Goal: Information Seeking & Learning: Learn about a topic

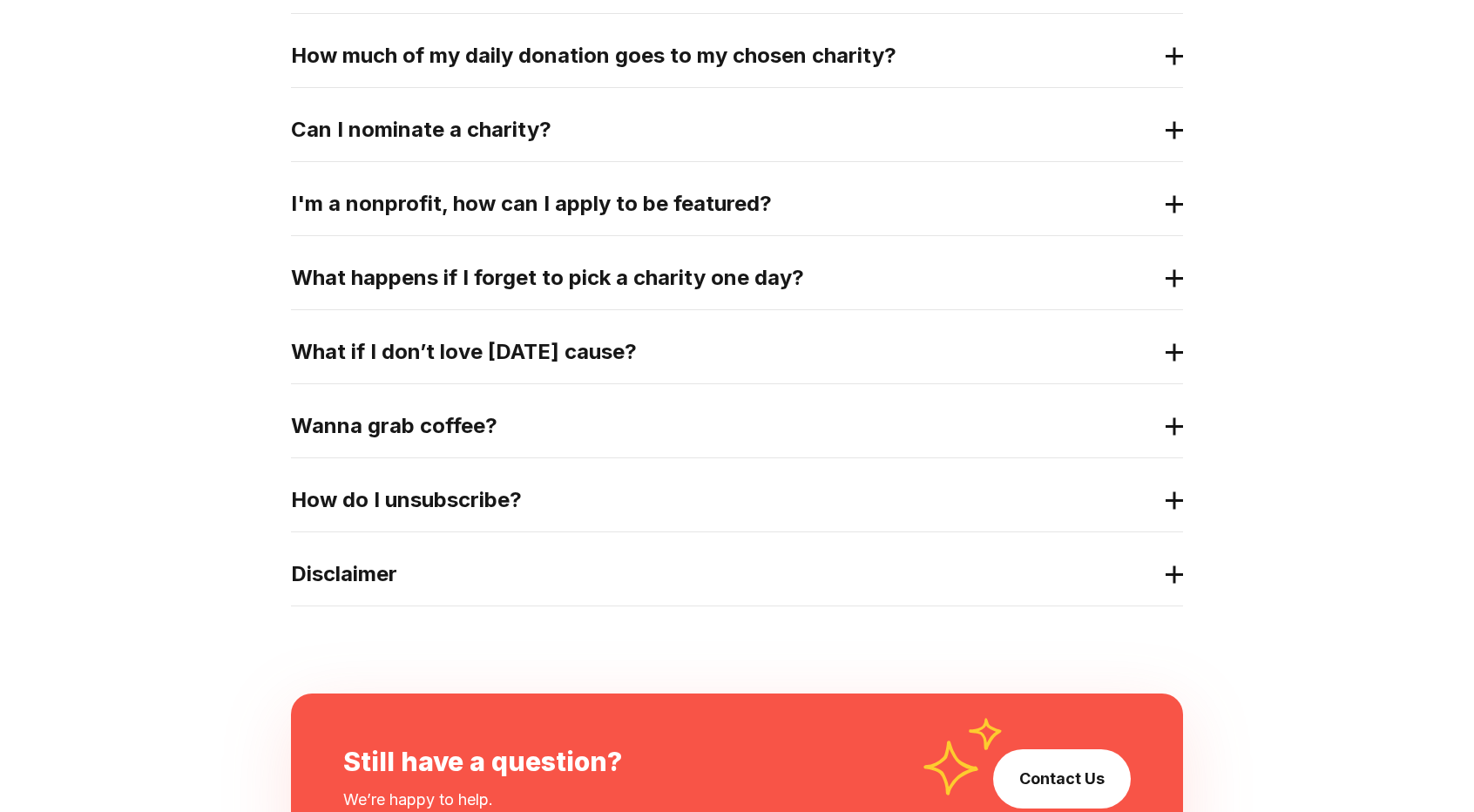
scroll to position [709, 0]
click at [969, 582] on h2 "Disclaimer" at bounding box center [723, 573] width 864 height 28
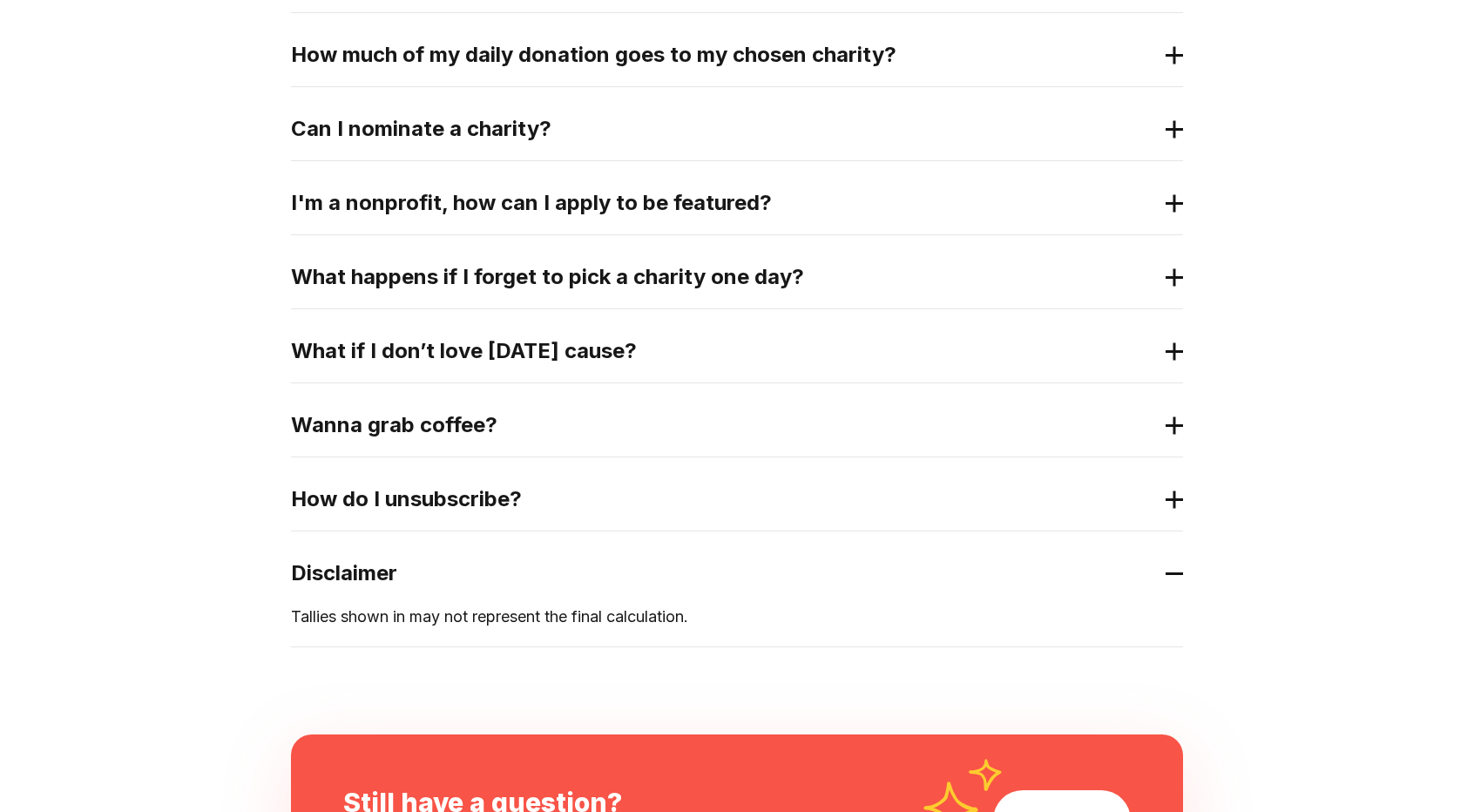
click at [969, 582] on h2 "Disclaimer" at bounding box center [723, 573] width 864 height 28
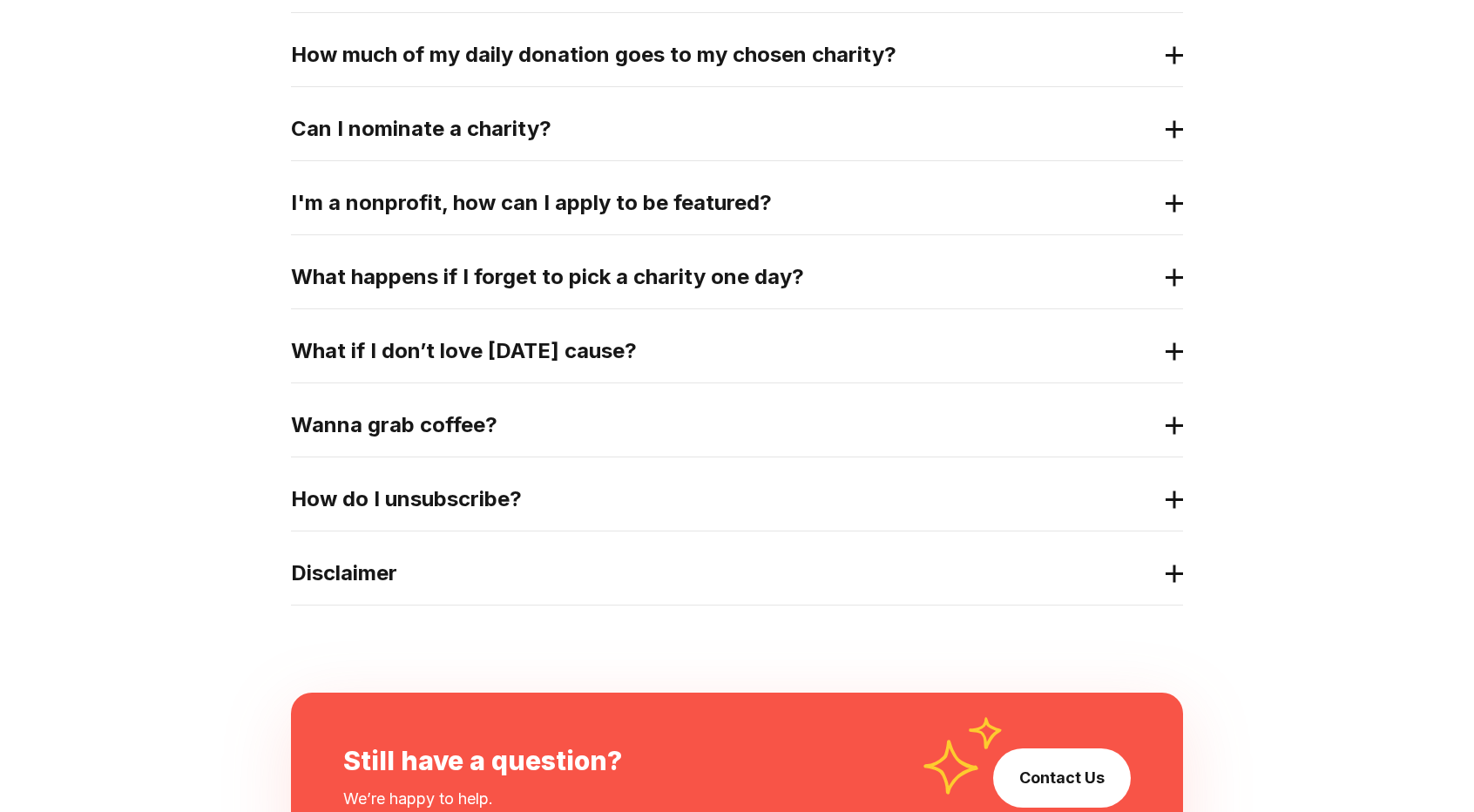
click at [871, 211] on h2 "I'm a nonprofit, how can I apply to be featured?" at bounding box center [723, 203] width 864 height 28
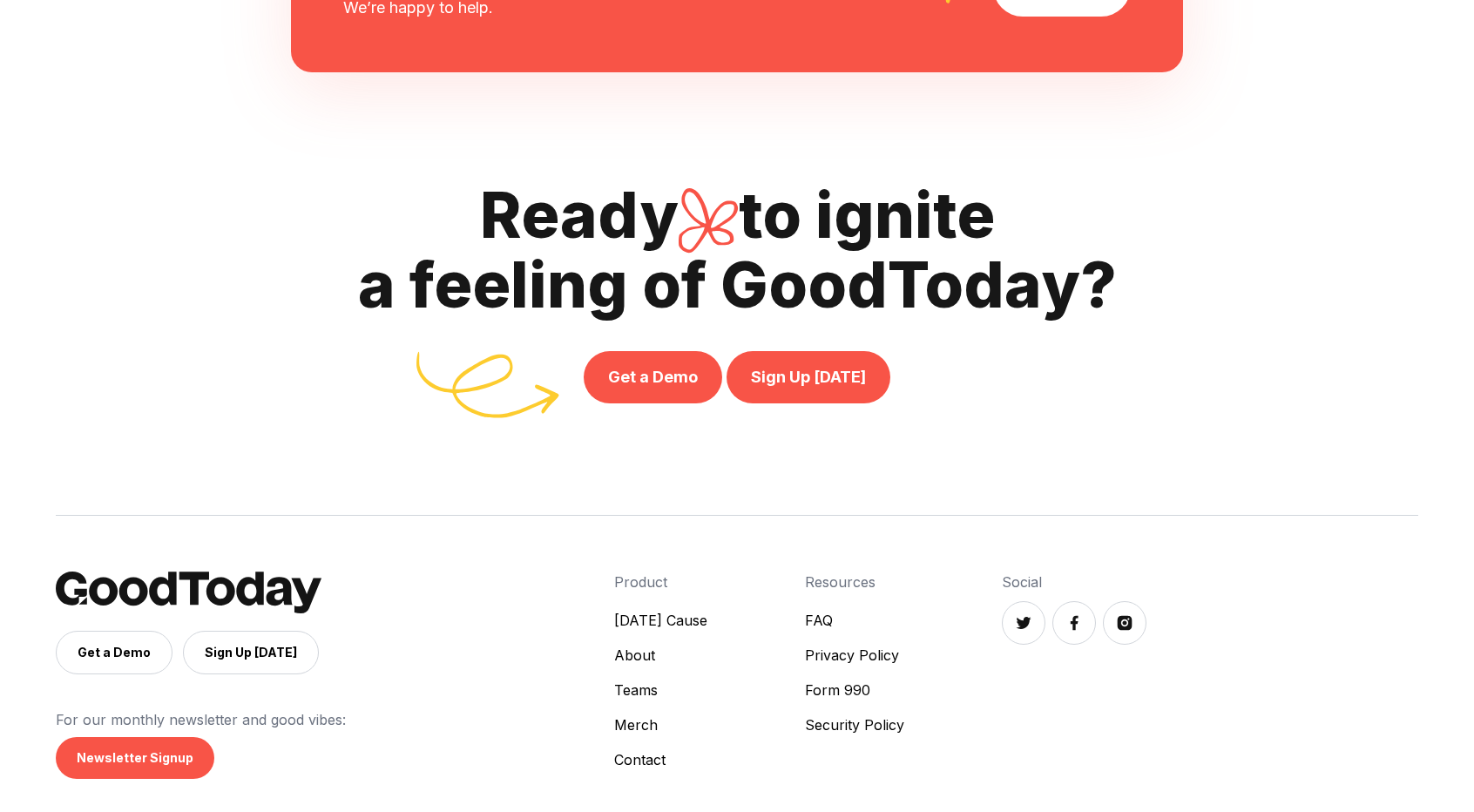
scroll to position [1586, 0]
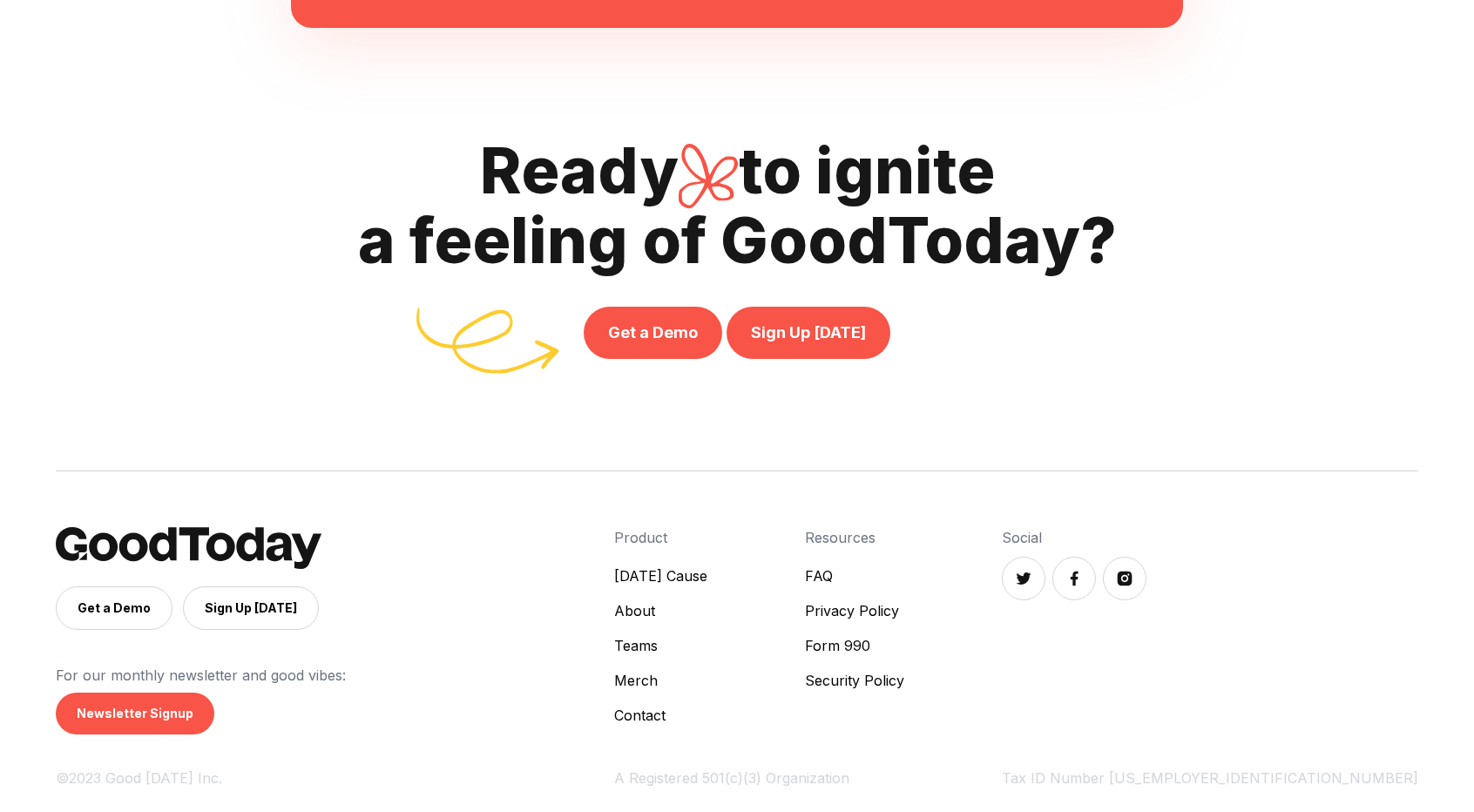
click at [708, 607] on link "About" at bounding box center [661, 610] width 93 height 21
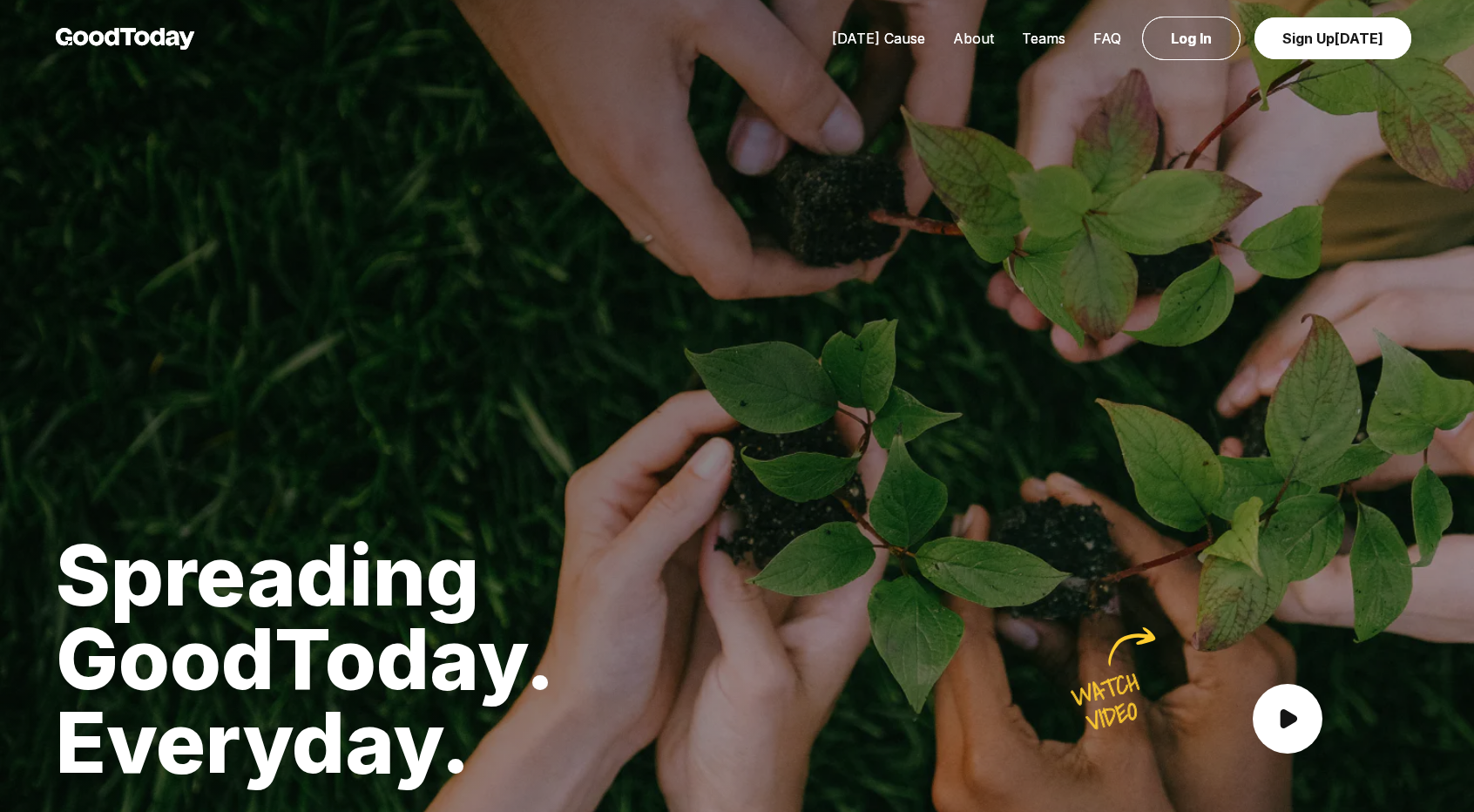
click at [967, 41] on link "About" at bounding box center [974, 38] width 69 height 17
click at [1192, 36] on link "Log In" at bounding box center [1192, 37] width 99 height 43
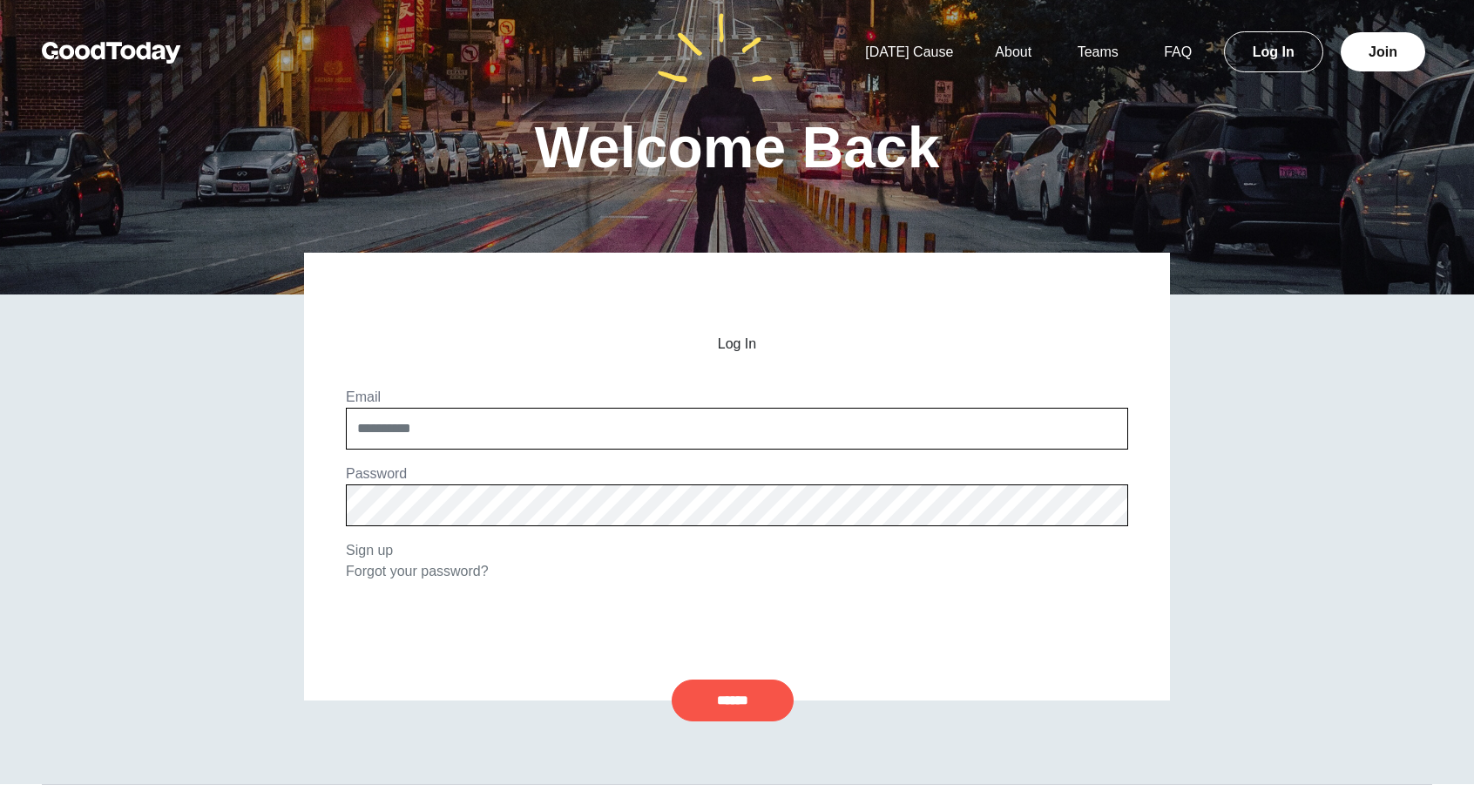
click at [1007, 68] on div "[DATE] Cause About Teams FAQ Log In Join" at bounding box center [737, 53] width 1474 height 106
click at [1016, 60] on div "[DATE] Cause About Teams FAQ Log In Join" at bounding box center [1138, 53] width 588 height 22
click at [1016, 57] on link "About" at bounding box center [1013, 51] width 79 height 14
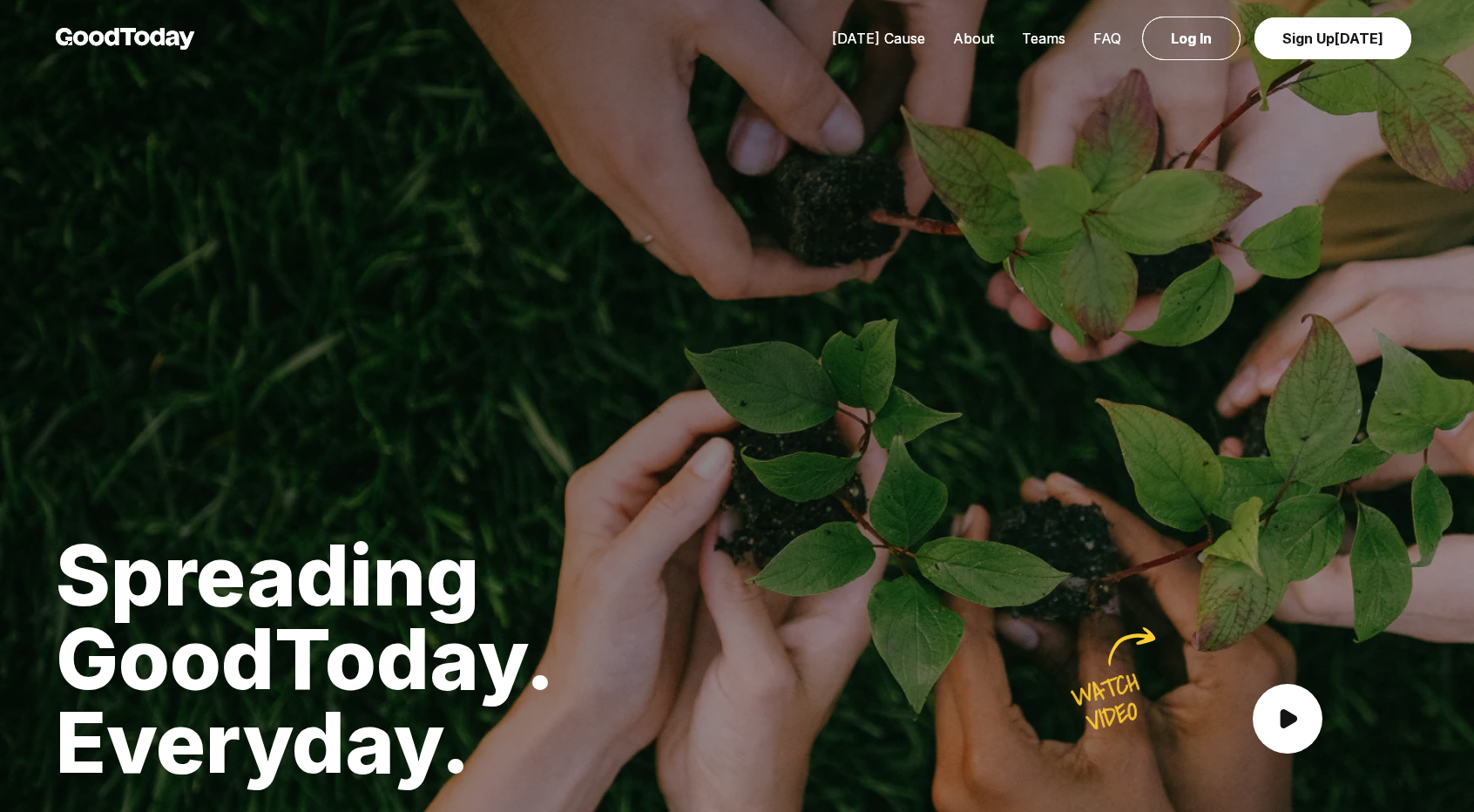
click at [1097, 43] on link "FAQ" at bounding box center [1107, 38] width 56 height 17
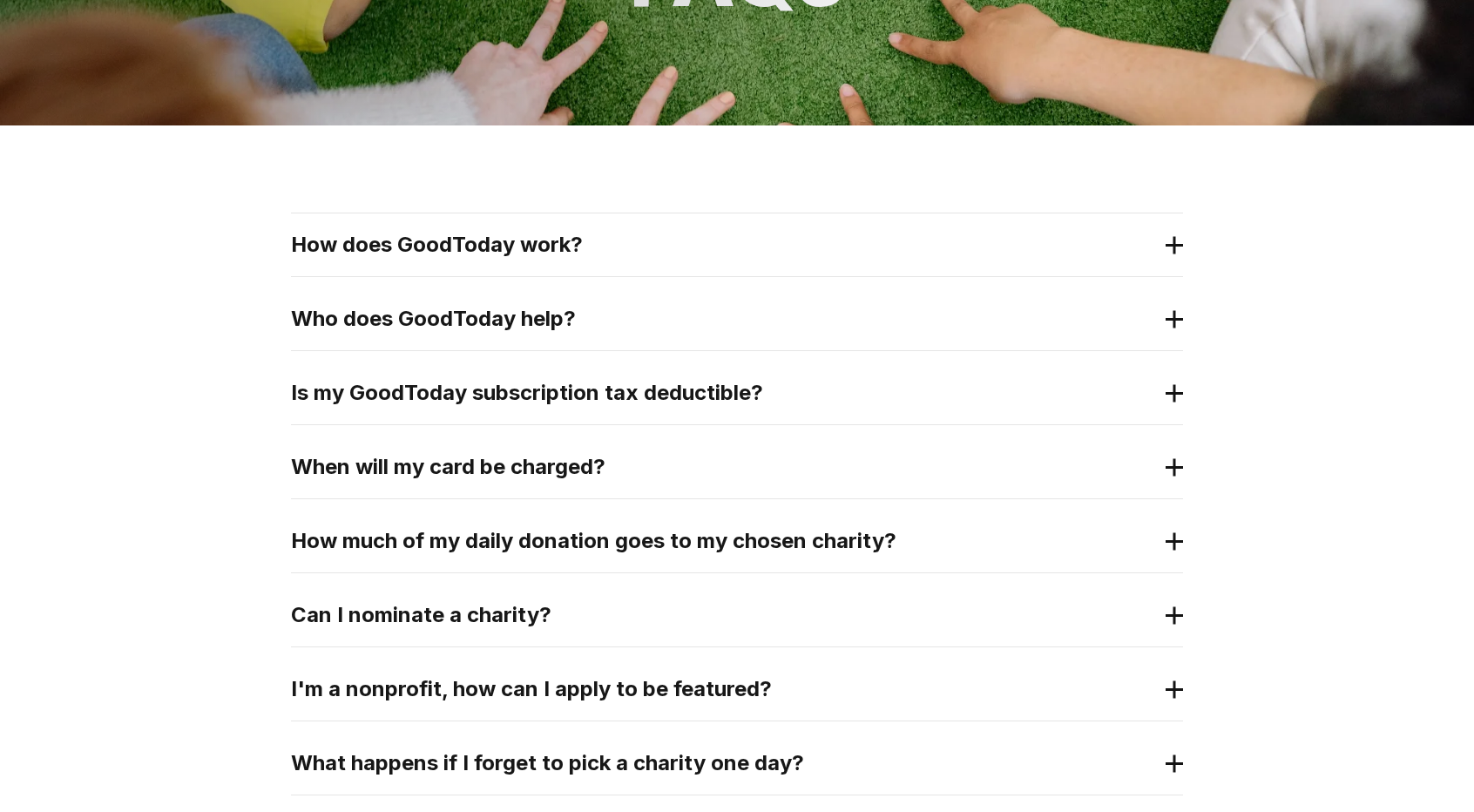
scroll to position [227, 0]
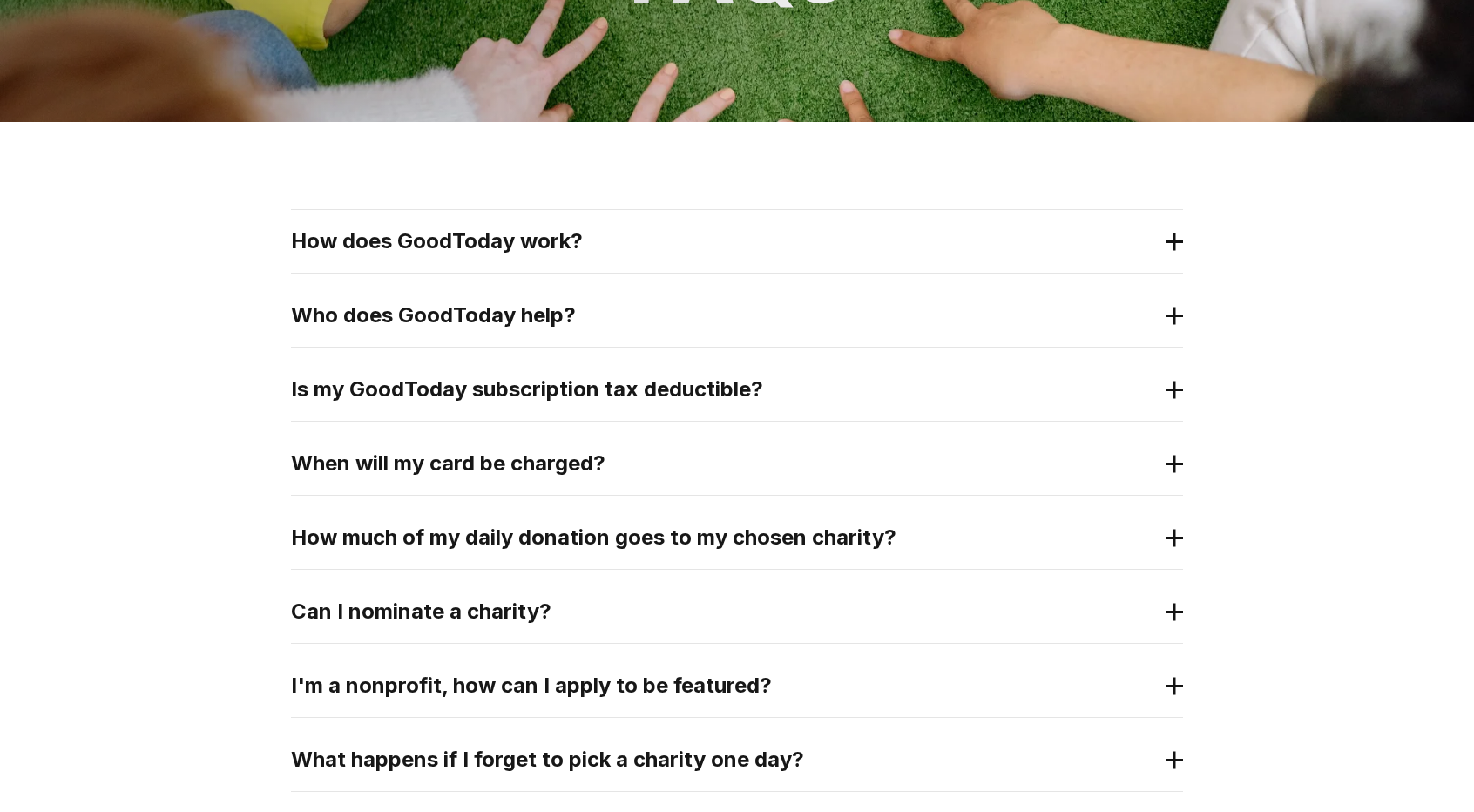
click at [776, 559] on div "How much of my daily donation goes to my chosen charity?" at bounding box center [737, 537] width 892 height 62
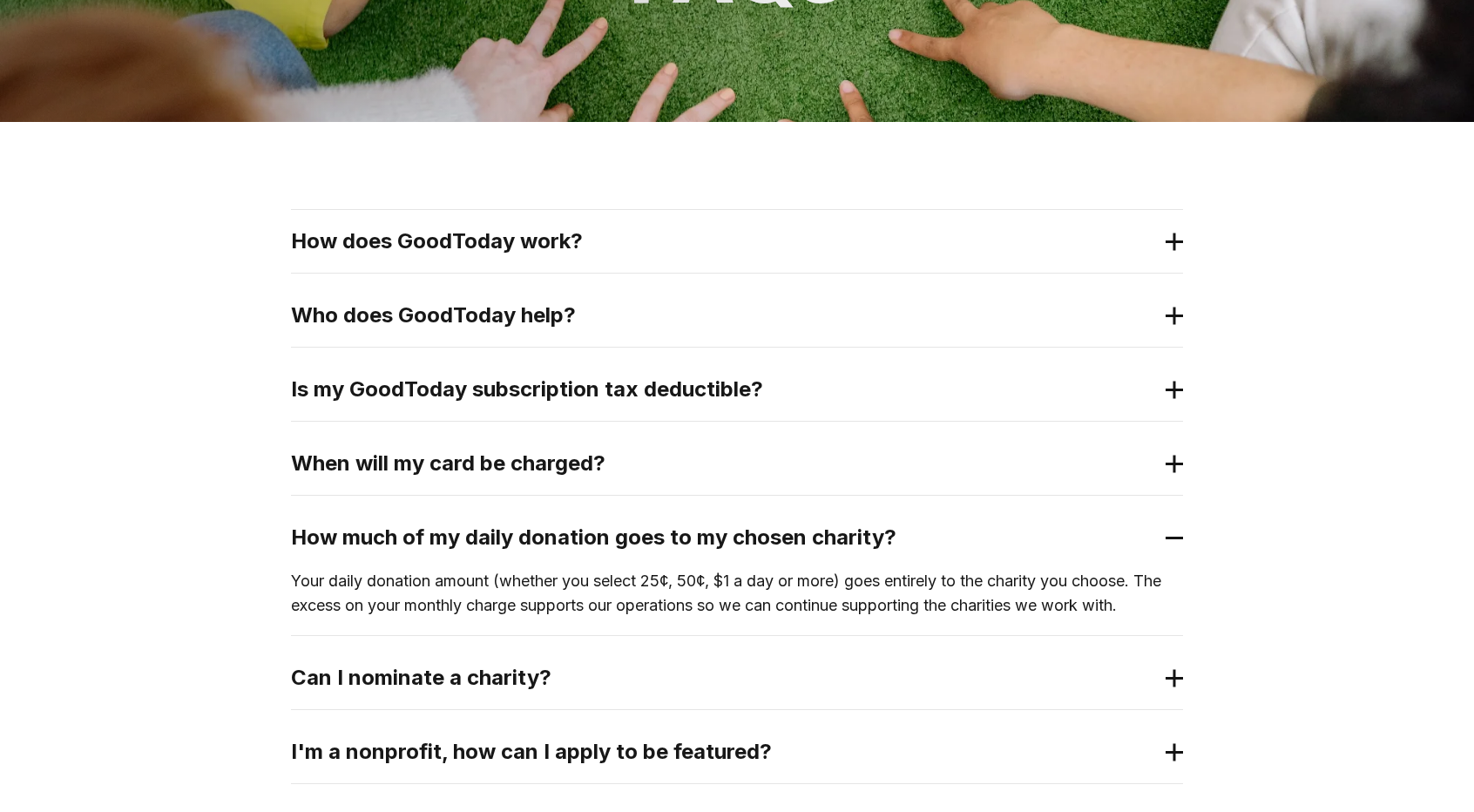
click at [776, 559] on div "How much of my daily donation goes to my chosen charity?" at bounding box center [737, 537] width 892 height 62
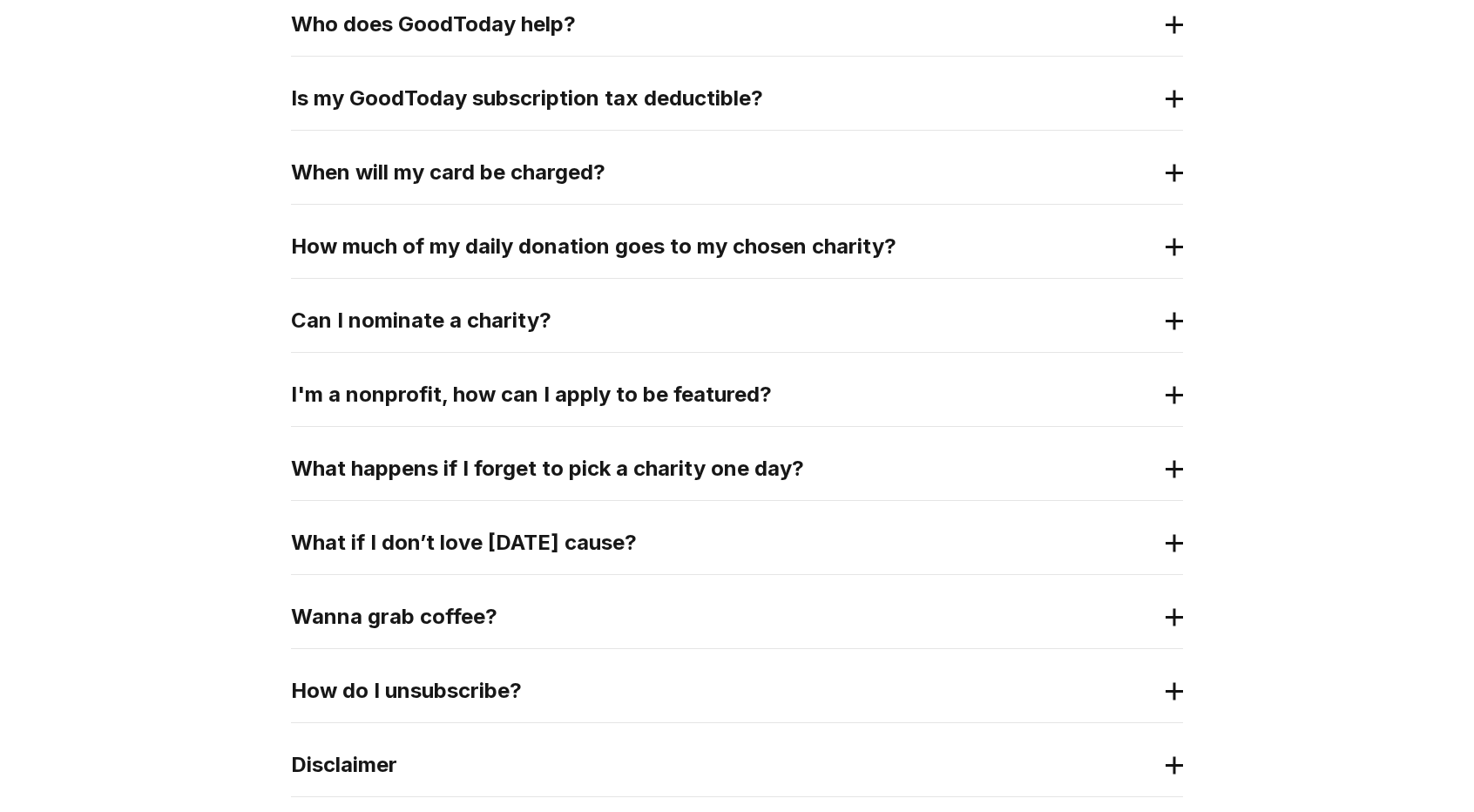
scroll to position [518, 0]
click at [711, 402] on h2 "I'm a nonprofit, how can I apply to be featured?" at bounding box center [723, 394] width 864 height 28
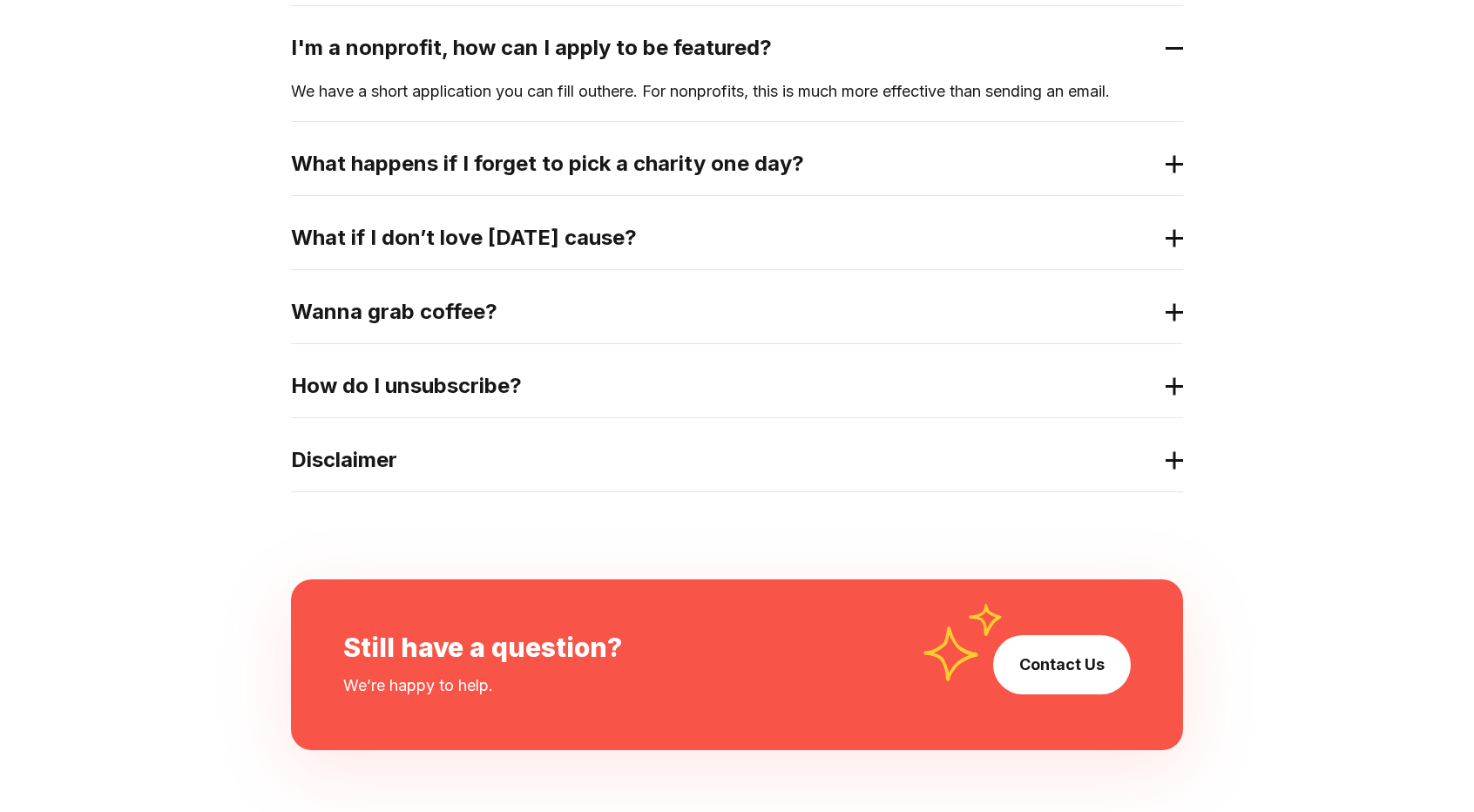
scroll to position [865, 0]
click at [512, 316] on h2 "Wanna grab coffee?" at bounding box center [723, 310] width 864 height 28
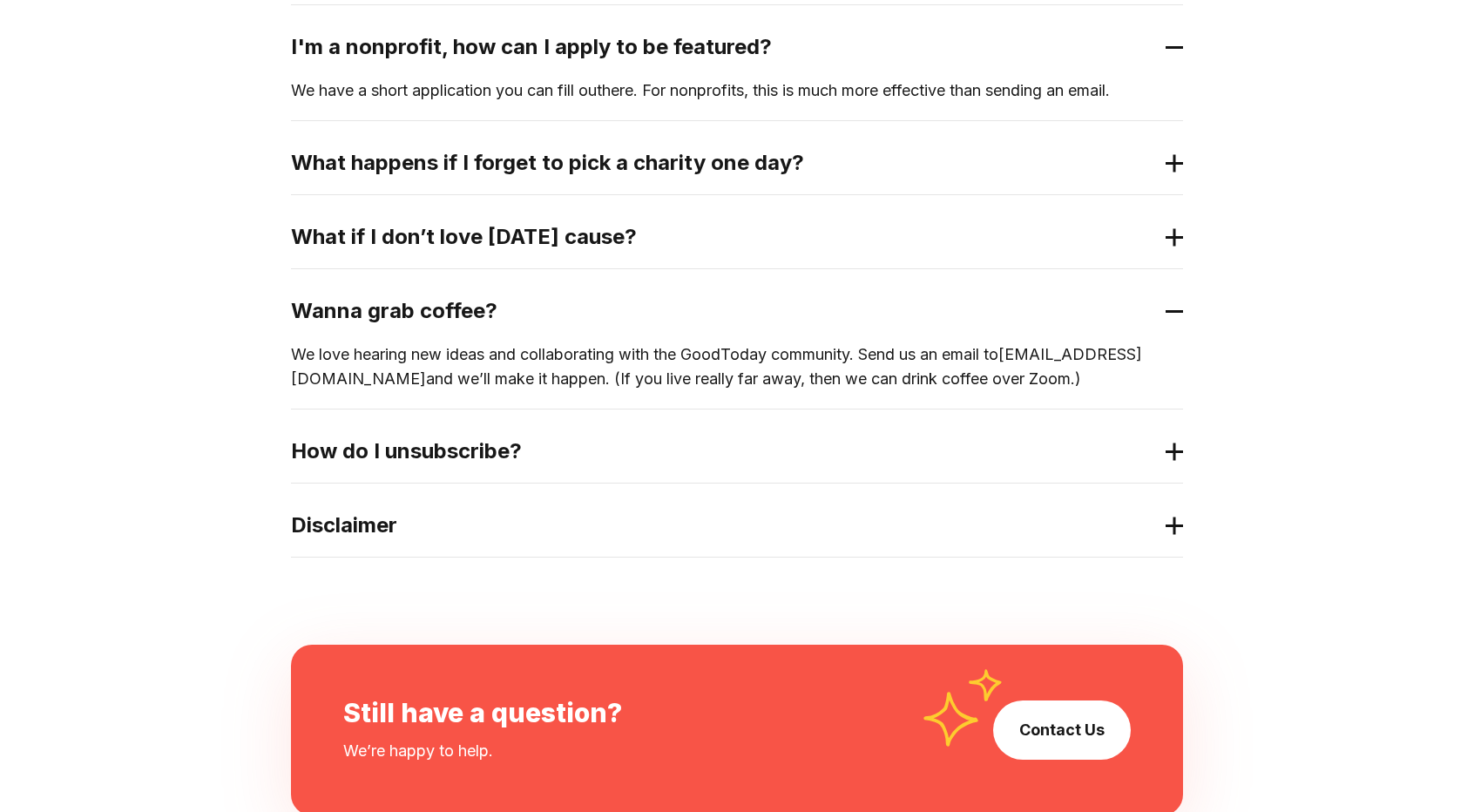
click at [512, 316] on h2 "Wanna grab coffee?" at bounding box center [723, 310] width 864 height 28
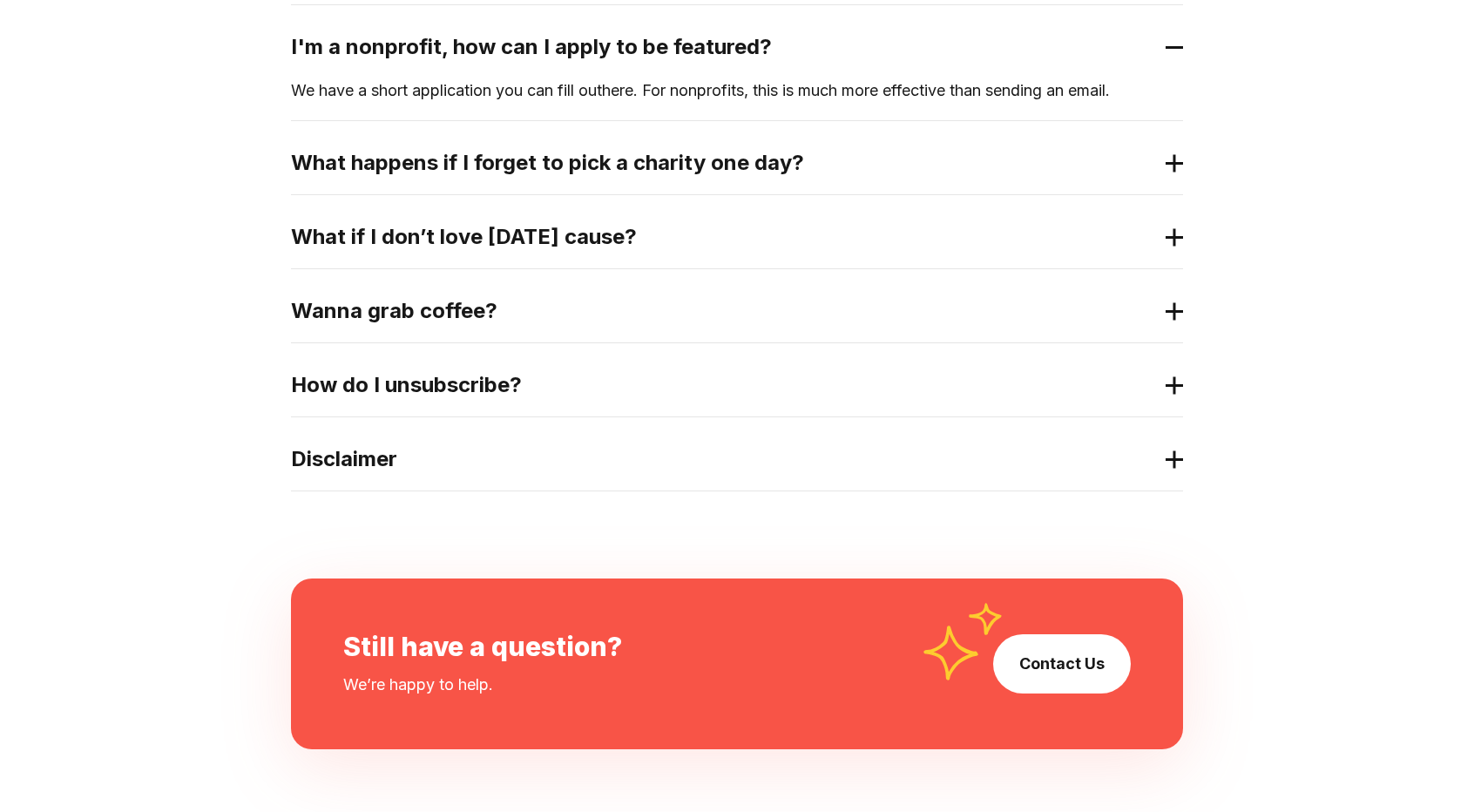
click at [409, 456] on h2 "Disclaimer" at bounding box center [723, 459] width 864 height 28
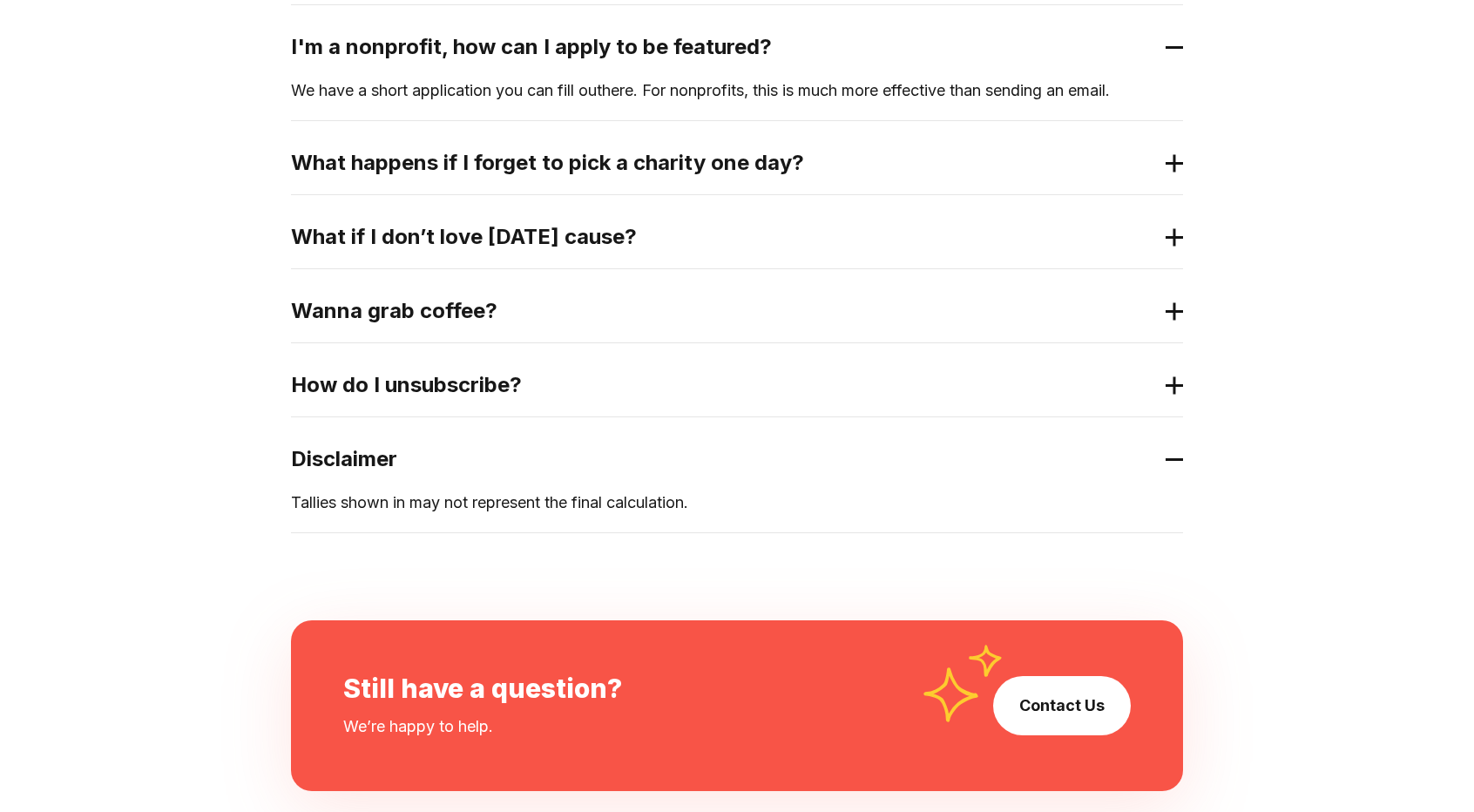
click at [409, 456] on h2 "Disclaimer" at bounding box center [723, 459] width 864 height 28
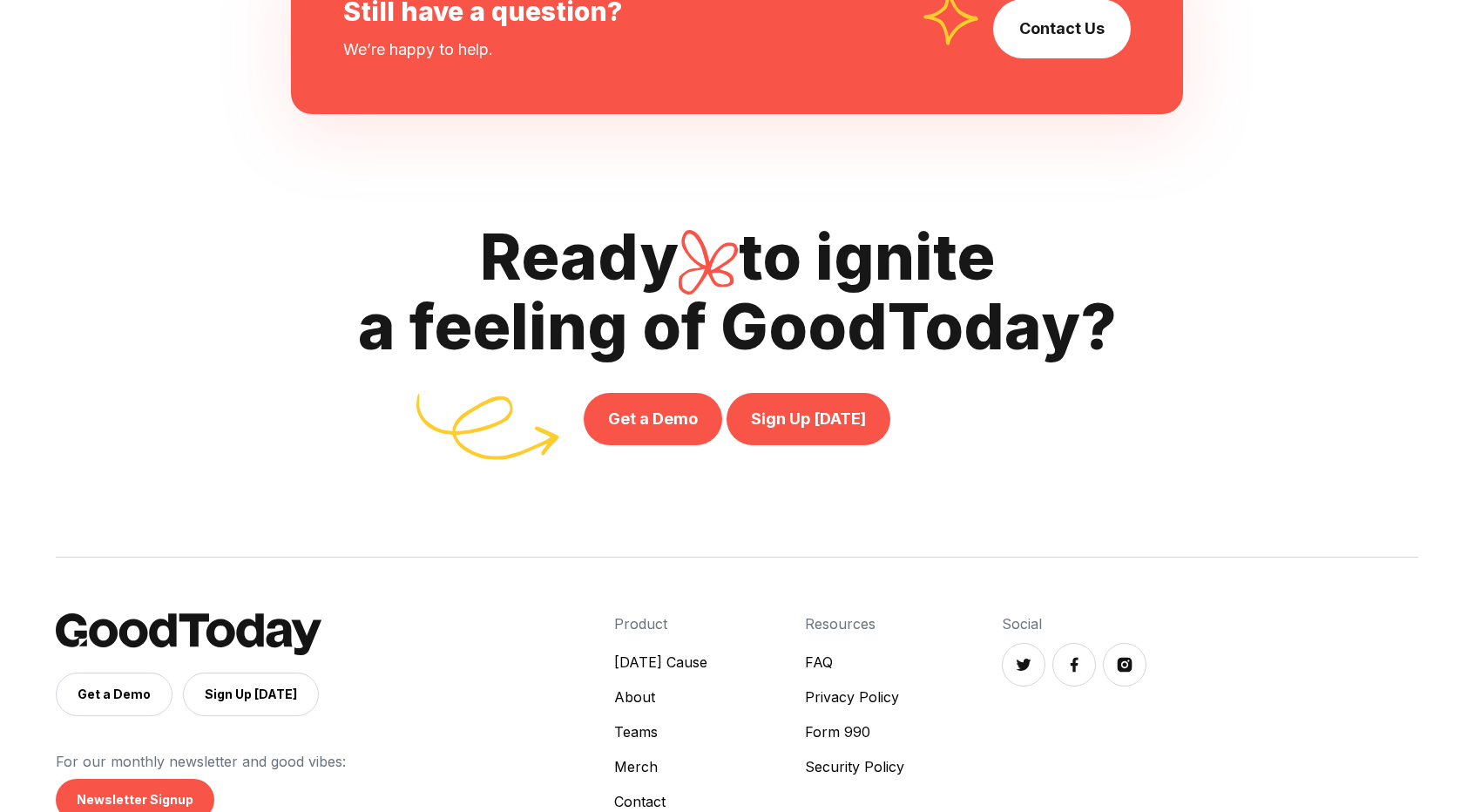
scroll to position [1586, 0]
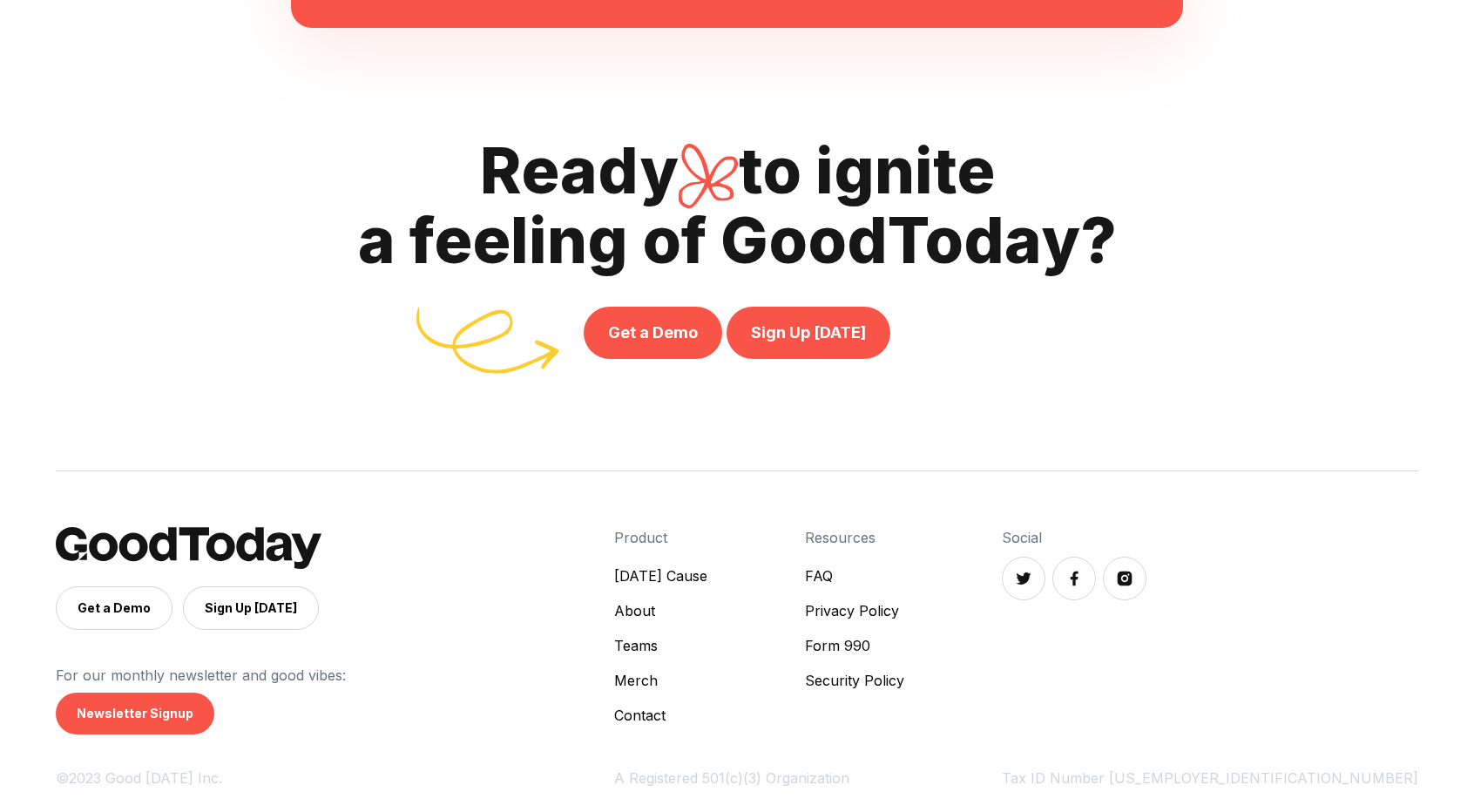
click at [905, 673] on link "Security Policy" at bounding box center [854, 681] width 99 height 21
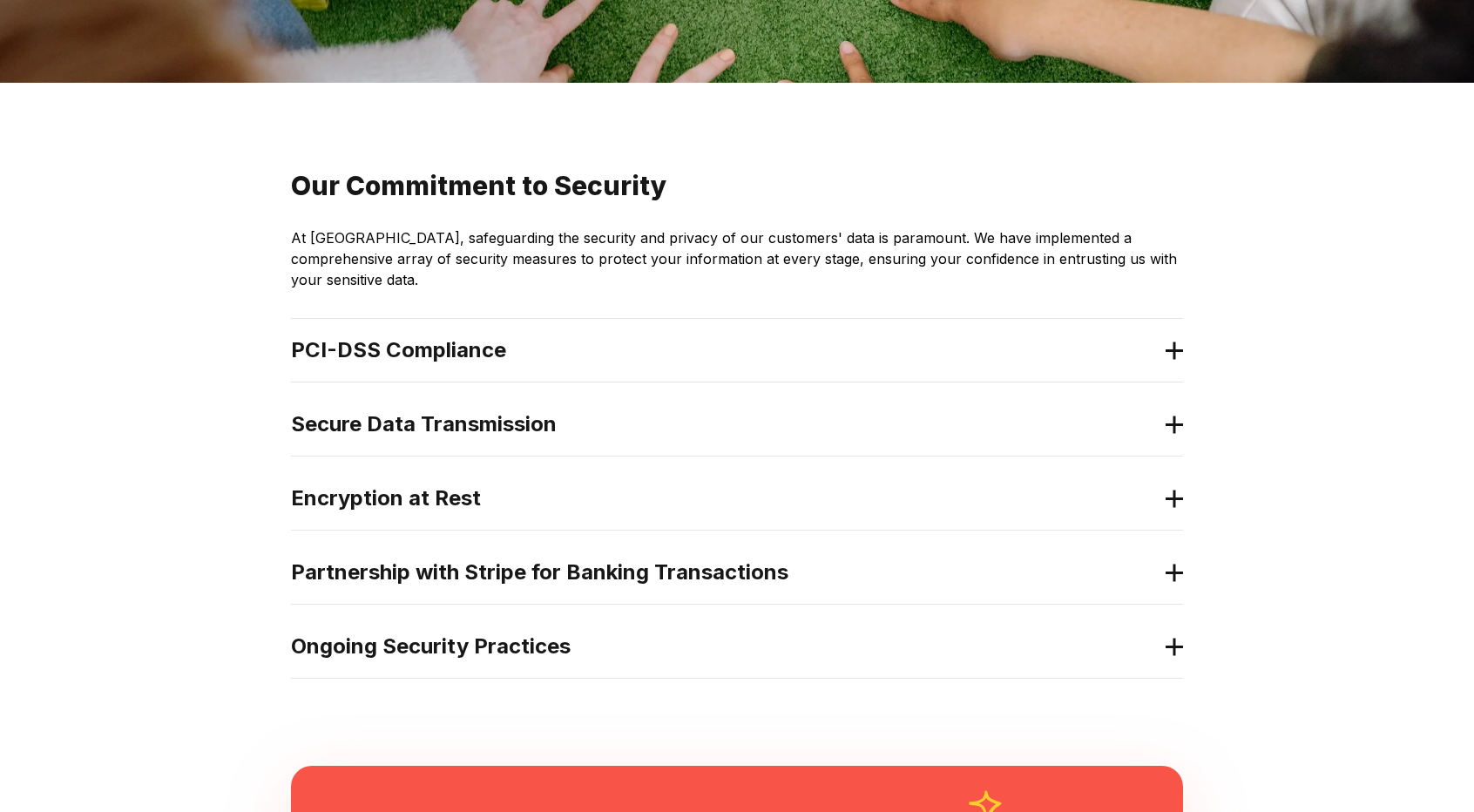
scroll to position [267, 0]
click at [1181, 419] on icon at bounding box center [1174, 423] width 17 height 18
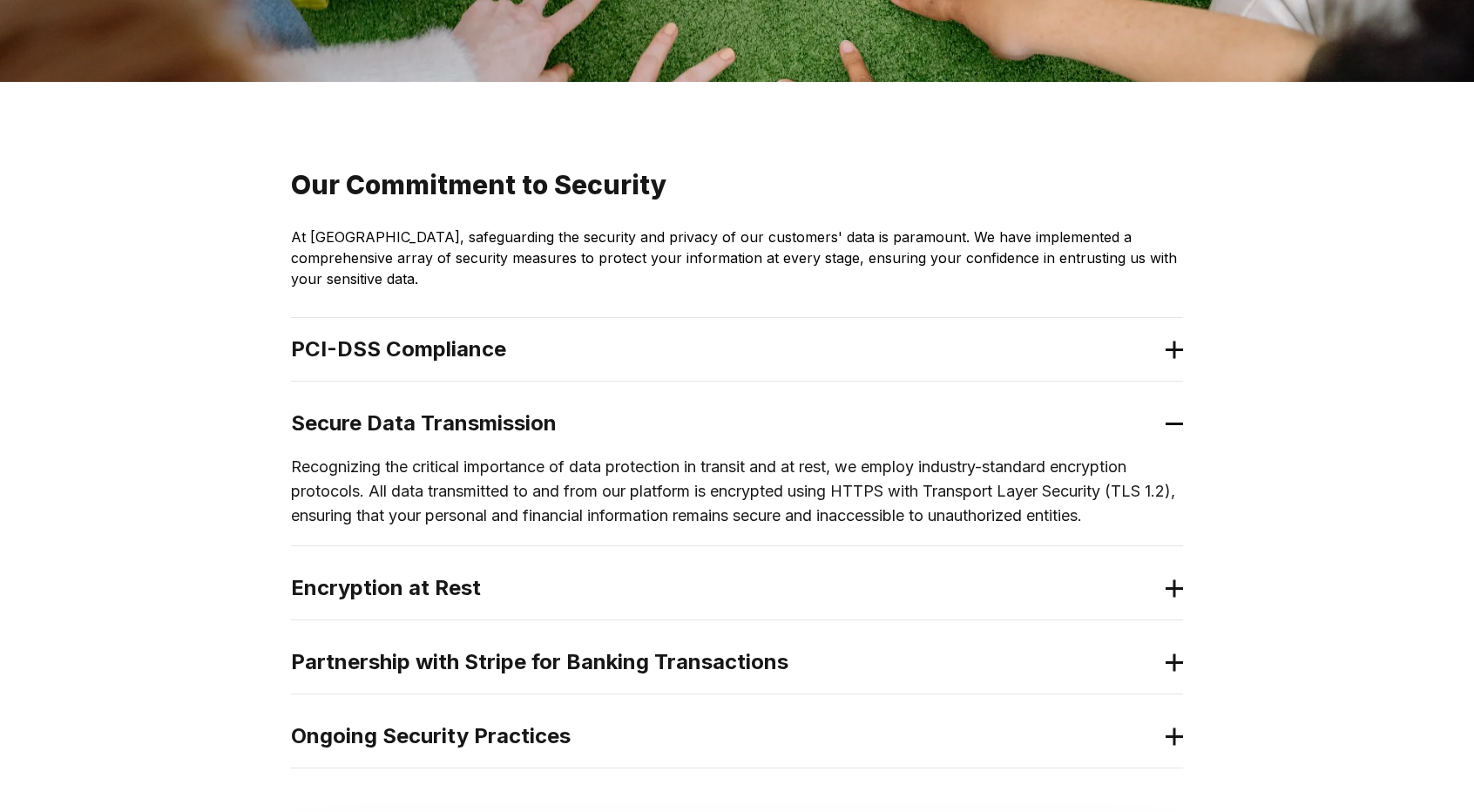
click at [1181, 419] on icon at bounding box center [1174, 423] width 17 height 18
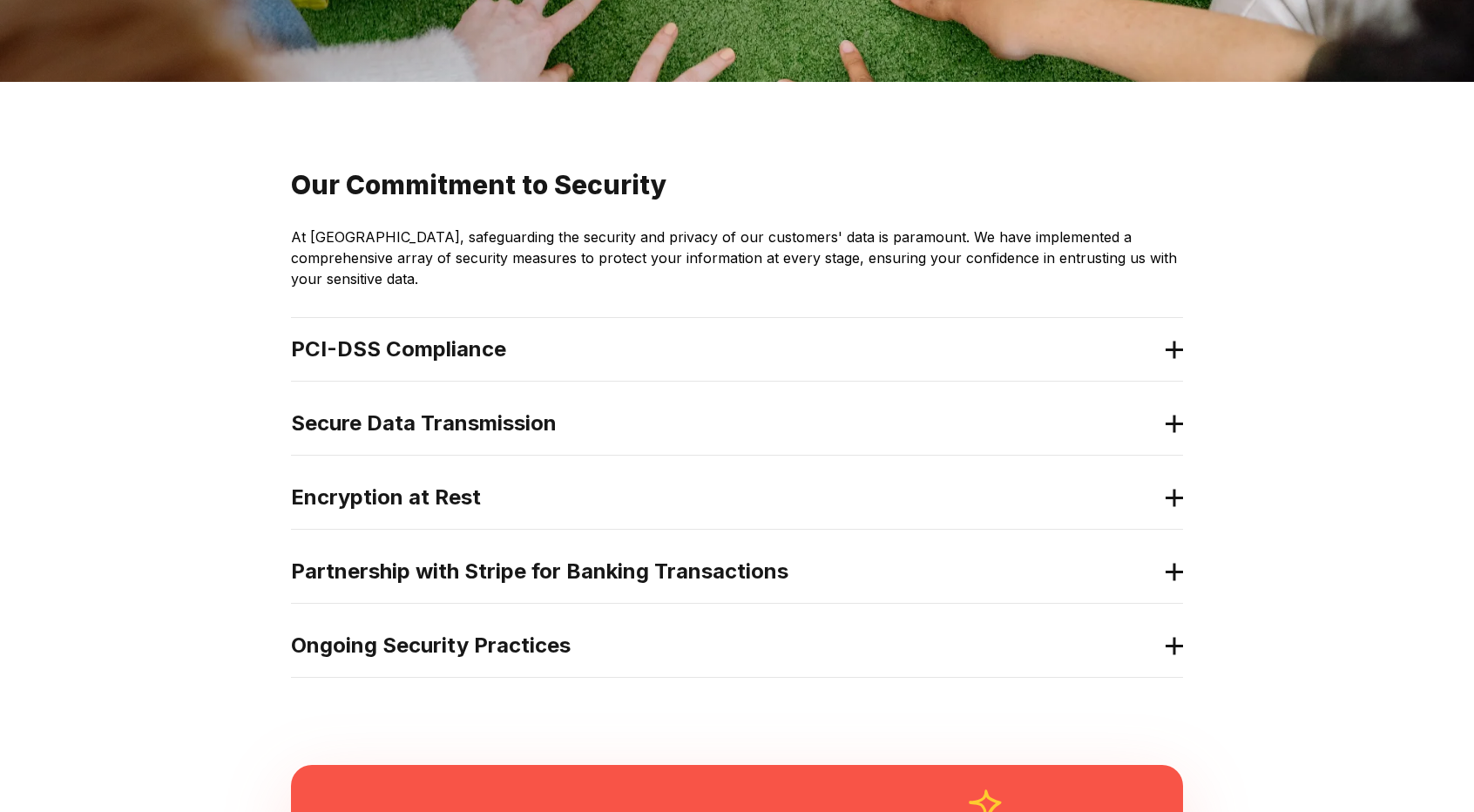
click at [1166, 489] on icon at bounding box center [1174, 497] width 17 height 18
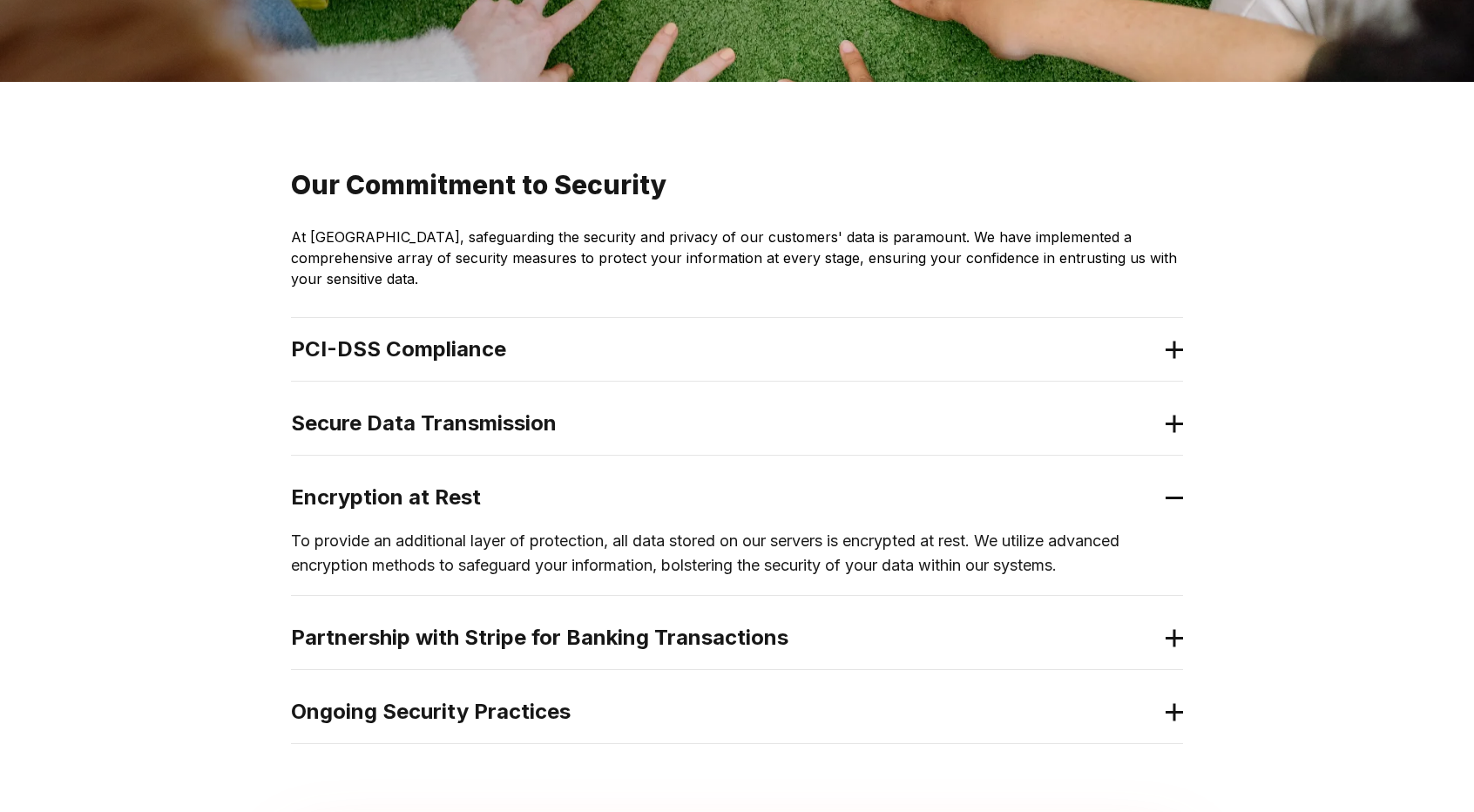
click at [1166, 489] on icon at bounding box center [1174, 497] width 17 height 18
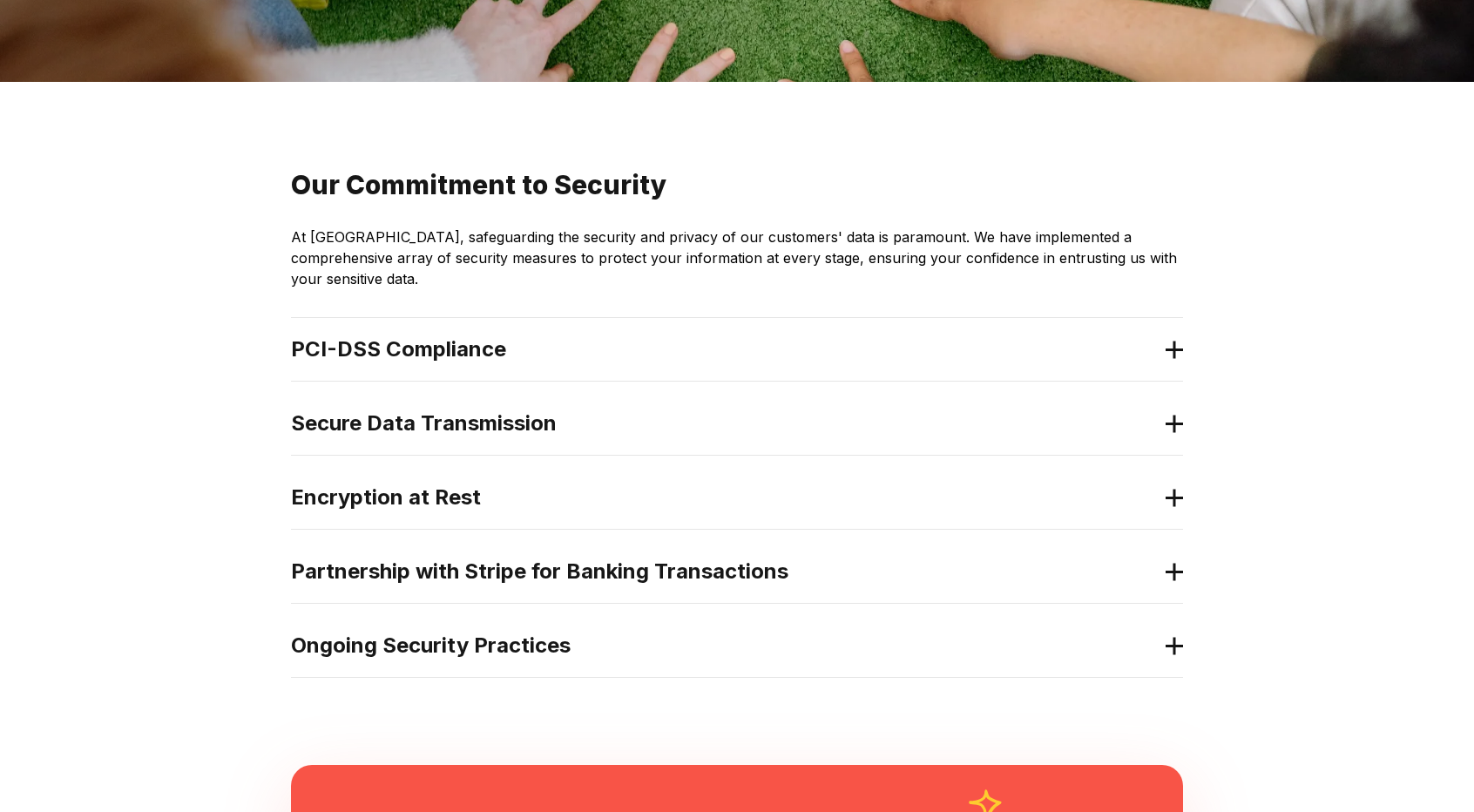
click at [1169, 577] on icon at bounding box center [1174, 571] width 17 height 18
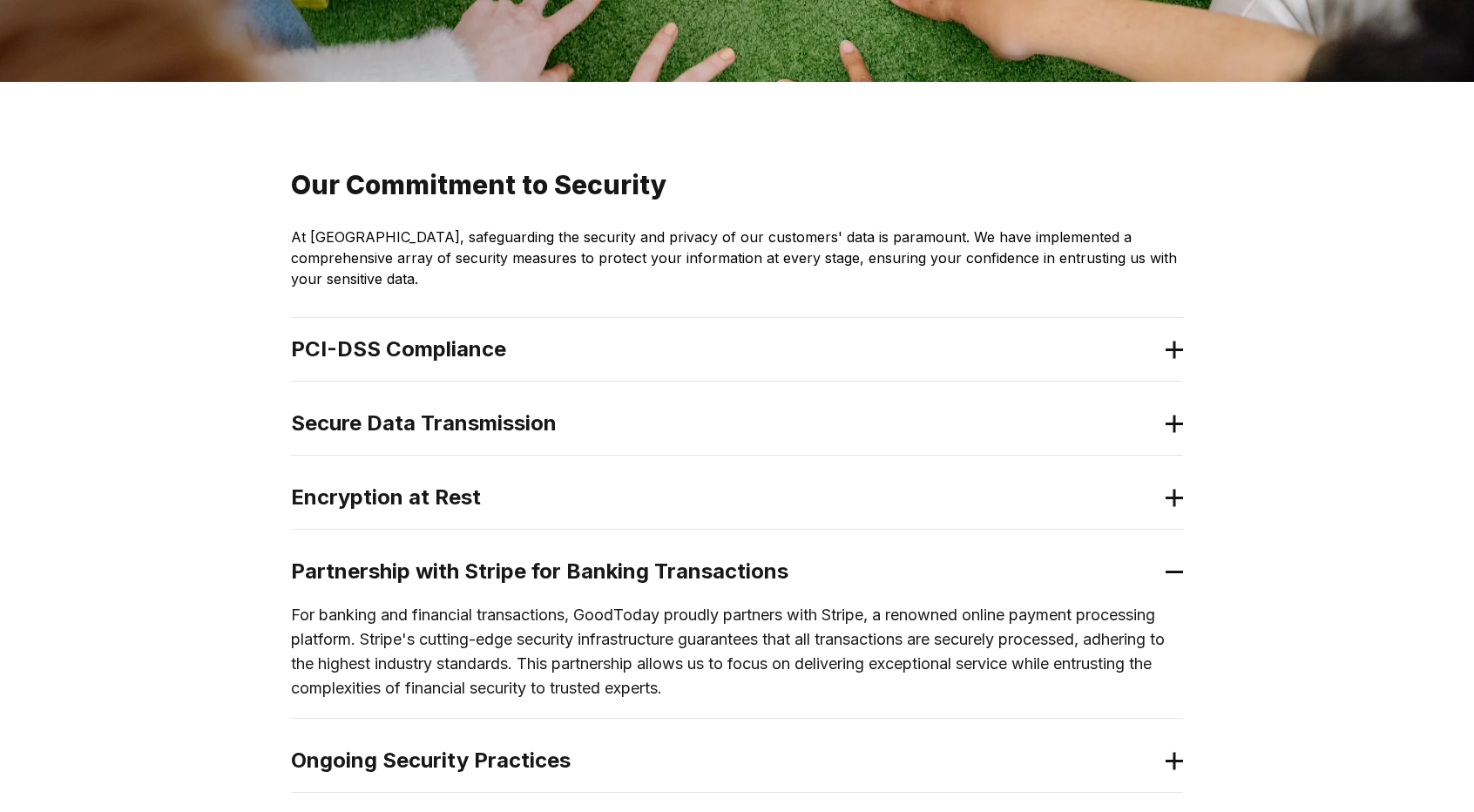
click at [1169, 577] on icon at bounding box center [1174, 571] width 17 height 18
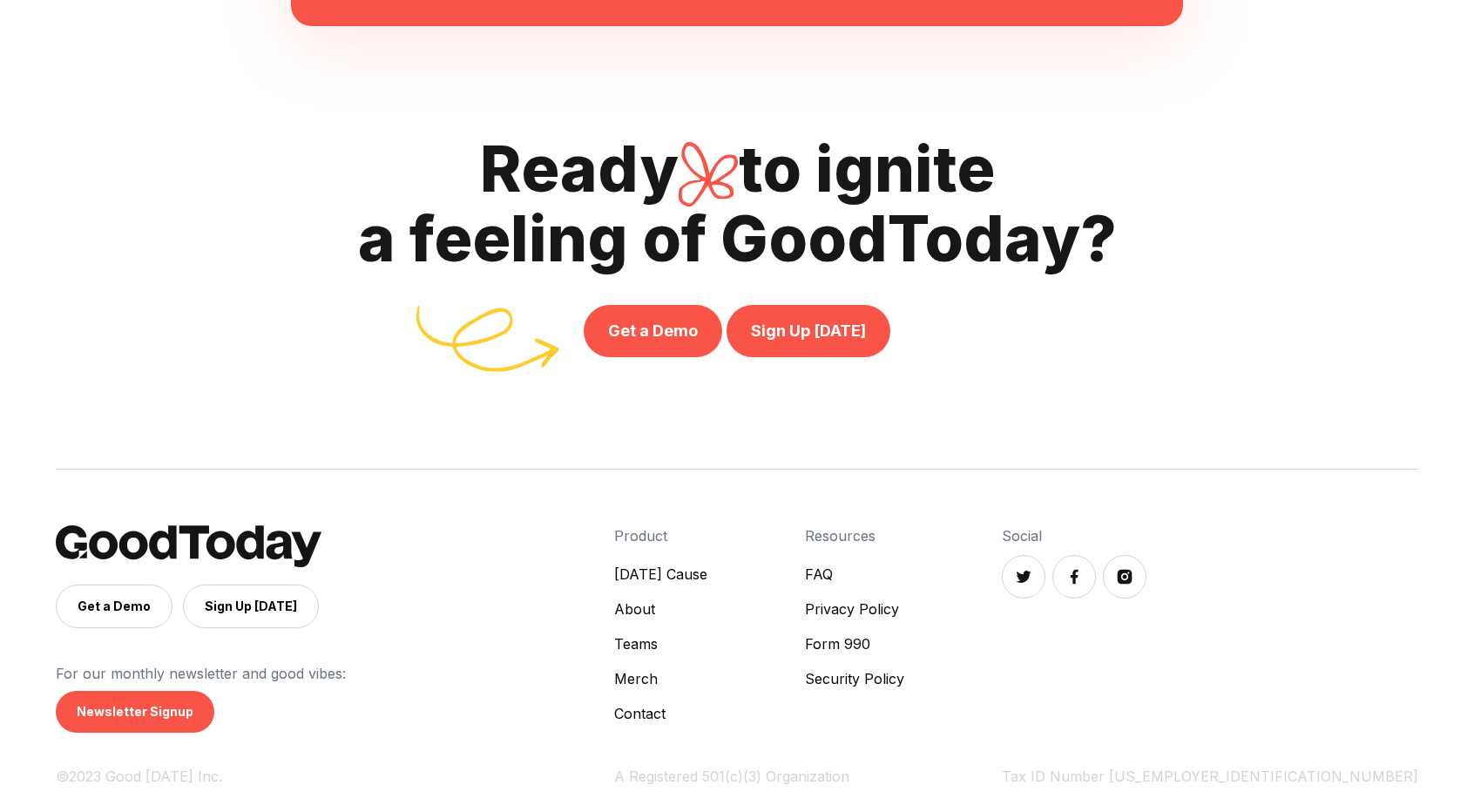
scroll to position [1176, 0]
click at [905, 608] on link "Privacy Policy" at bounding box center [854, 609] width 99 height 21
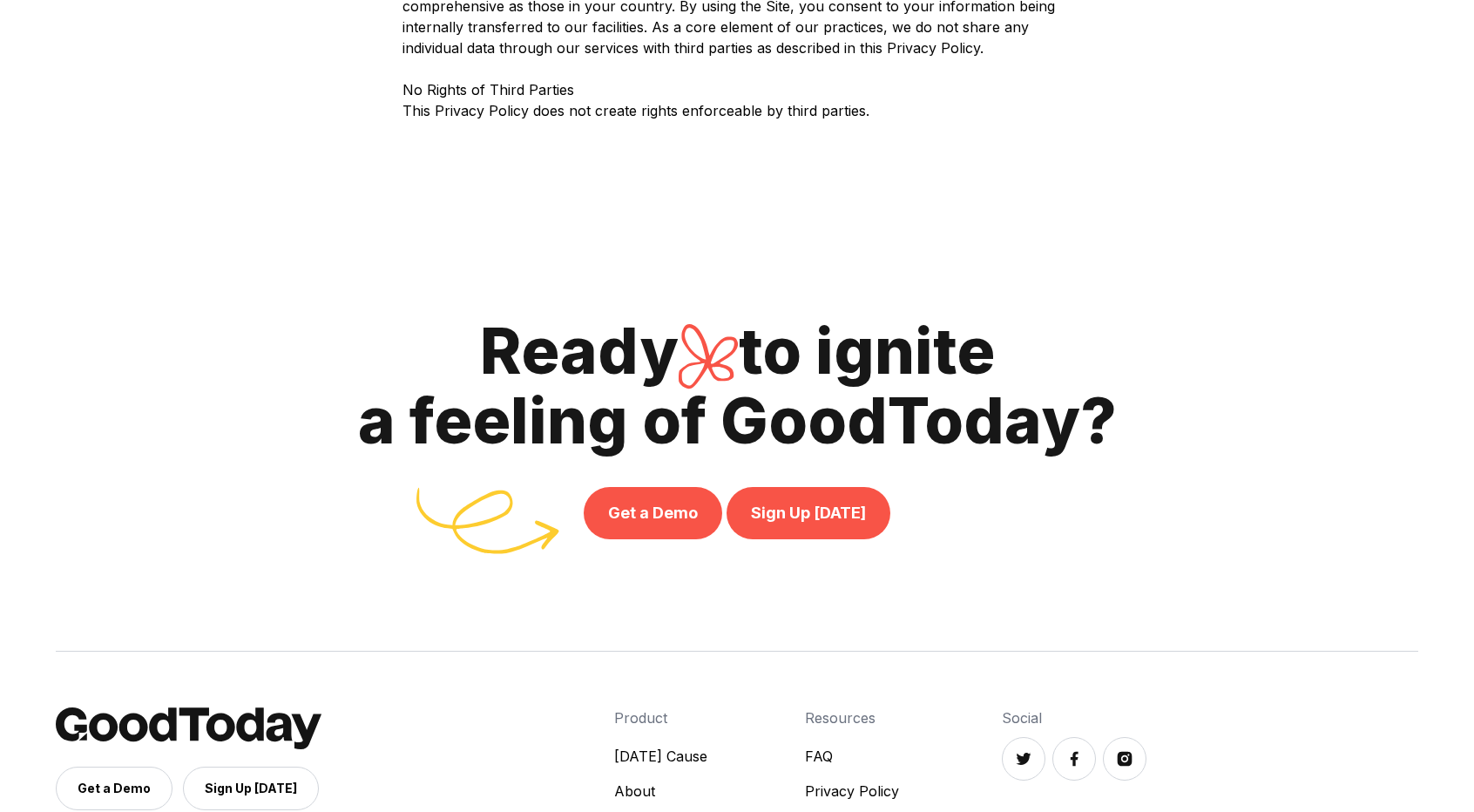
scroll to position [5018, 0]
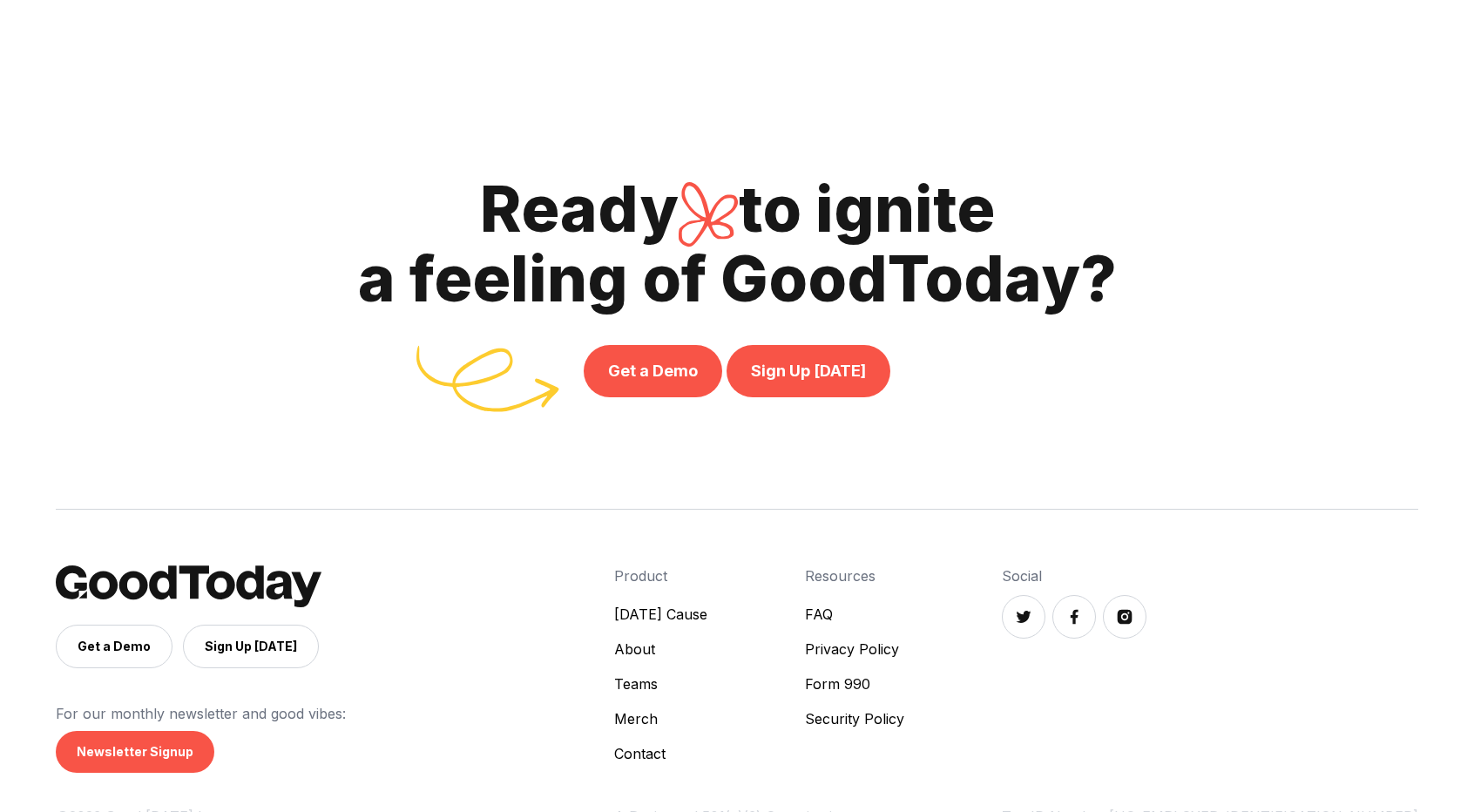
click at [708, 673] on link "Teams" at bounding box center [661, 683] width 93 height 21
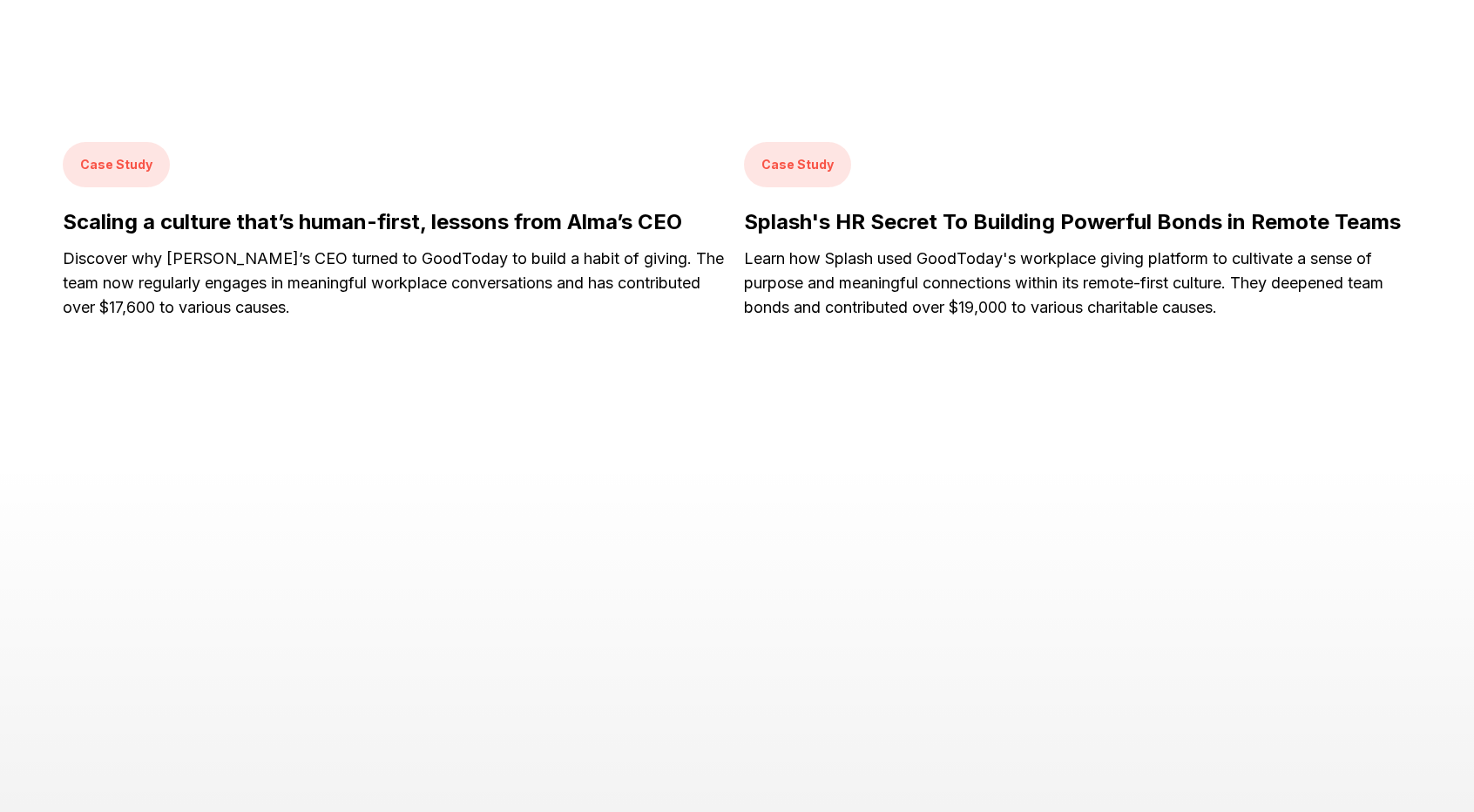
scroll to position [3353, 0]
